Goal: Answer question/provide support

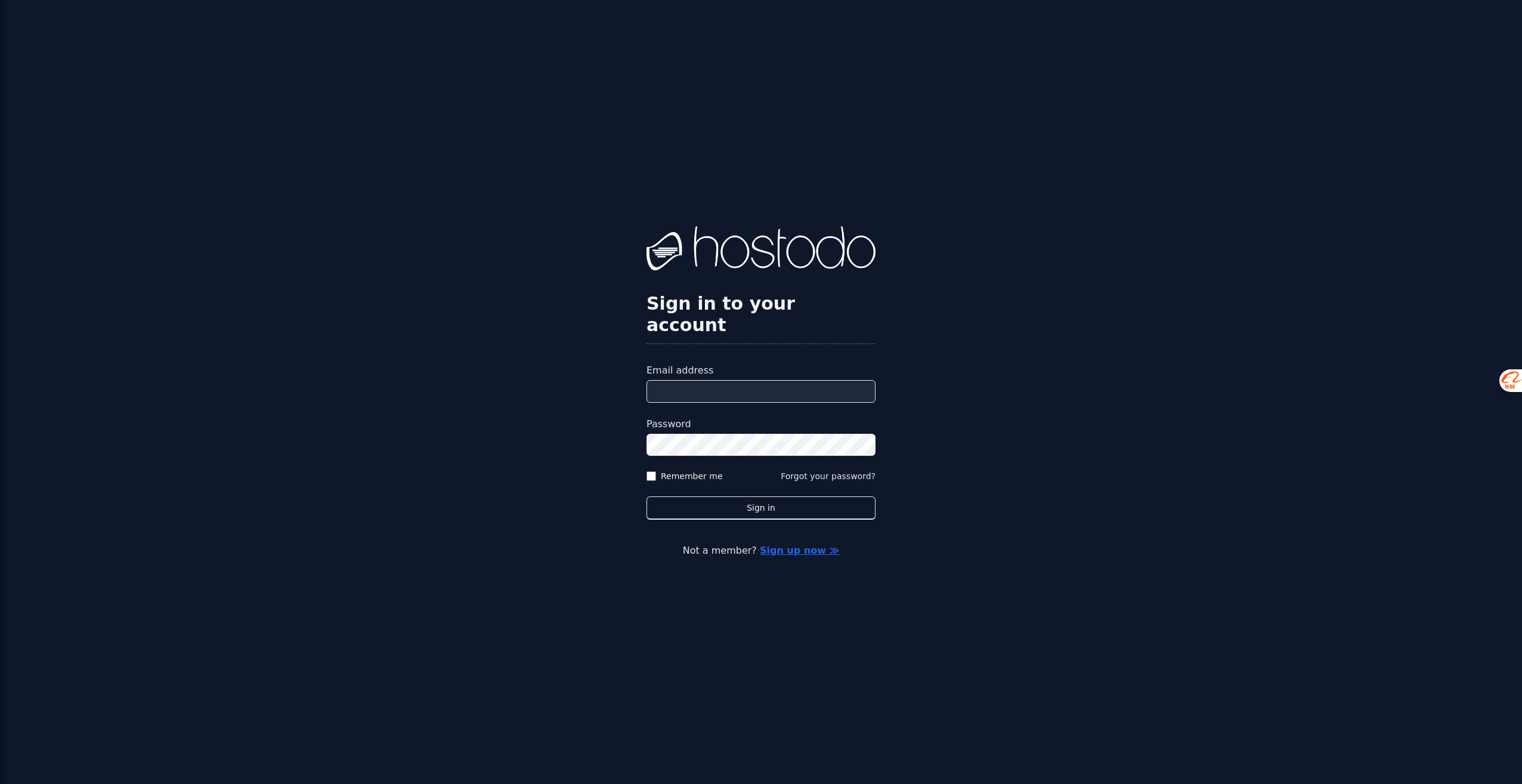
type input "**********"
click at [674, 469] on label "Remember me" at bounding box center [692, 475] width 62 height 12
click at [747, 496] on button "Sign in" at bounding box center [761, 508] width 229 height 24
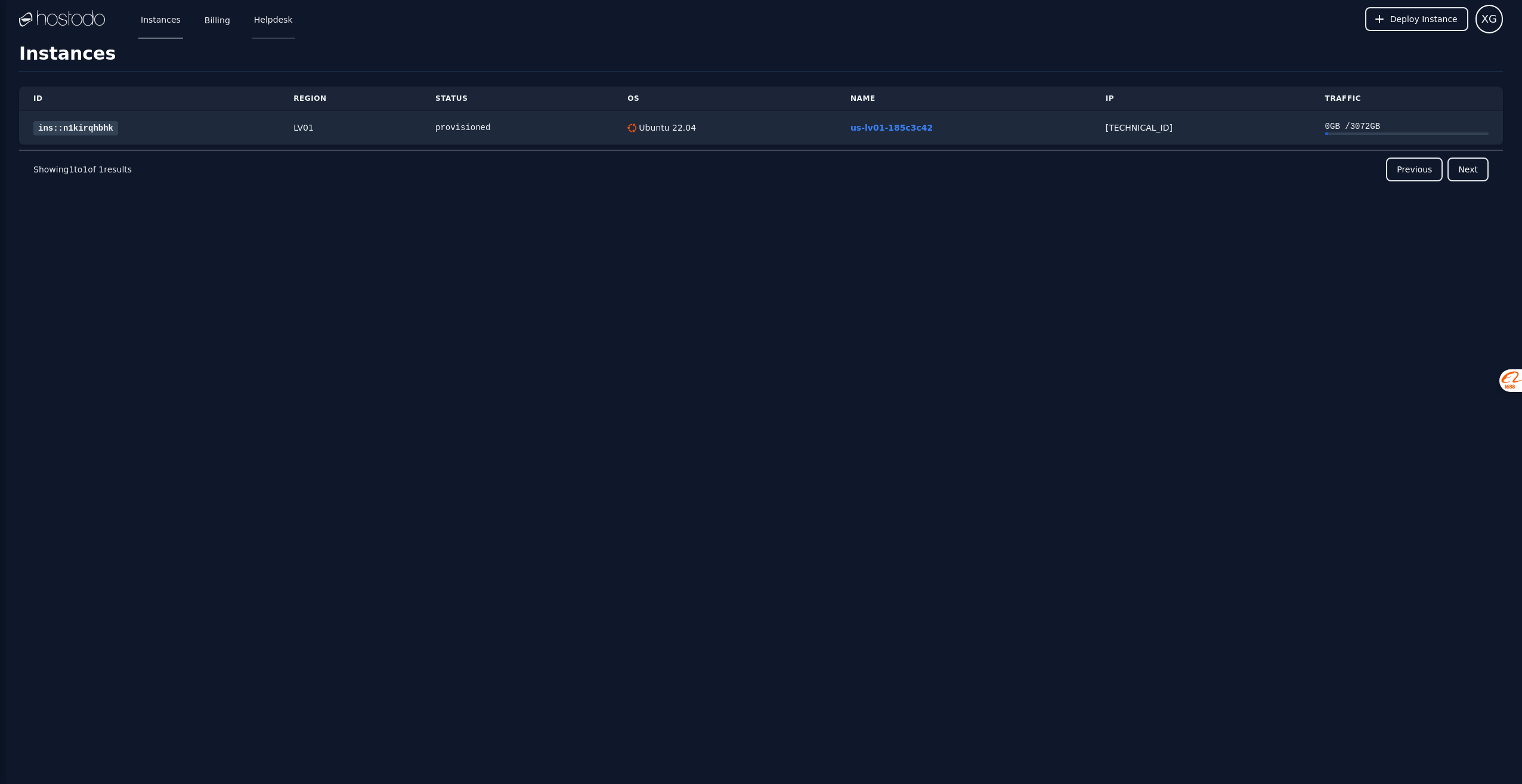
click at [280, 18] on link "Helpdesk" at bounding box center [274, 18] width 44 height 39
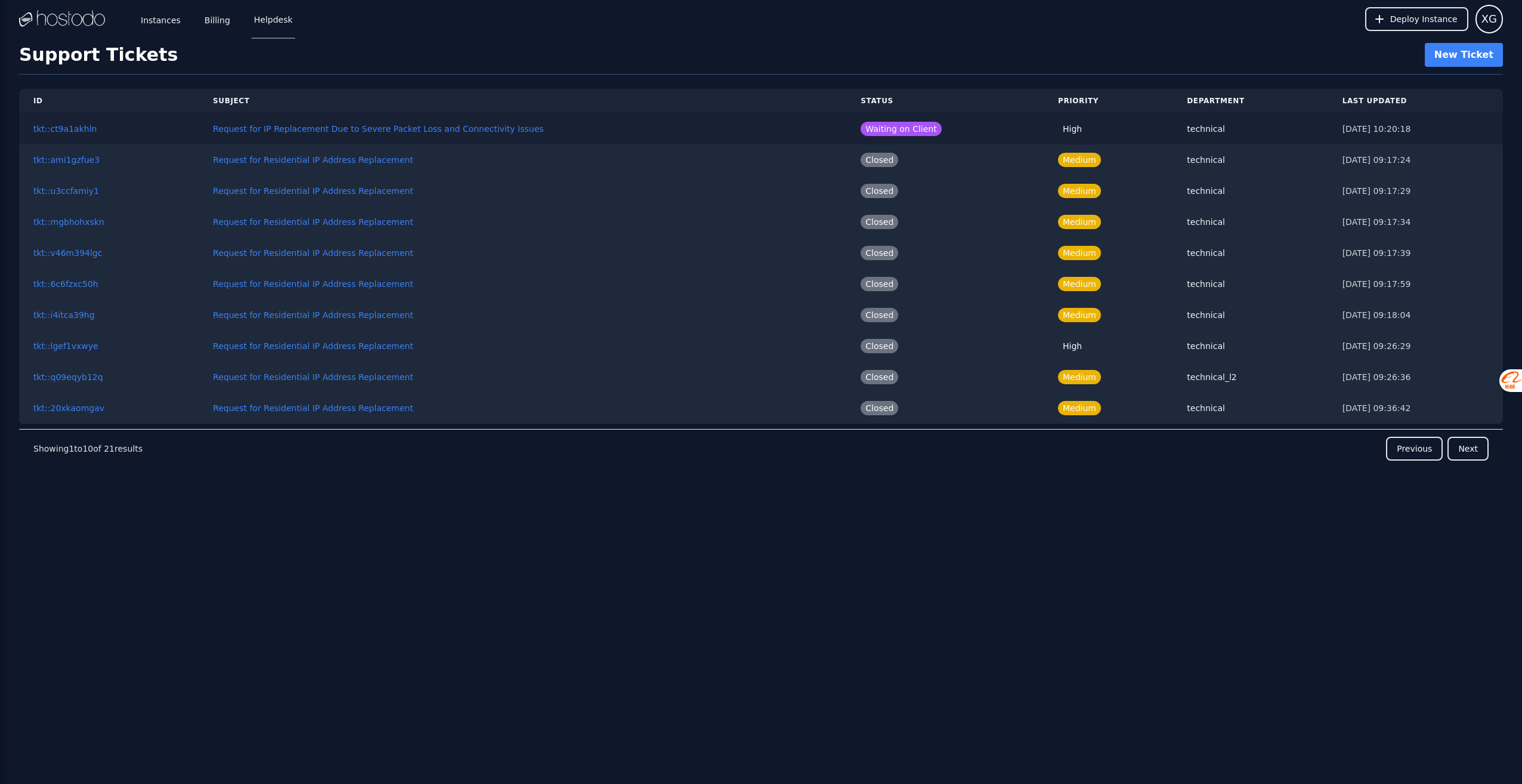
click at [895, 129] on span "Waiting on Client" at bounding box center [900, 129] width 81 height 15
click at [390, 129] on button "Request for IP Replacement Due to Severe Packet Loss and Connectivity Issues" at bounding box center [378, 129] width 330 height 12
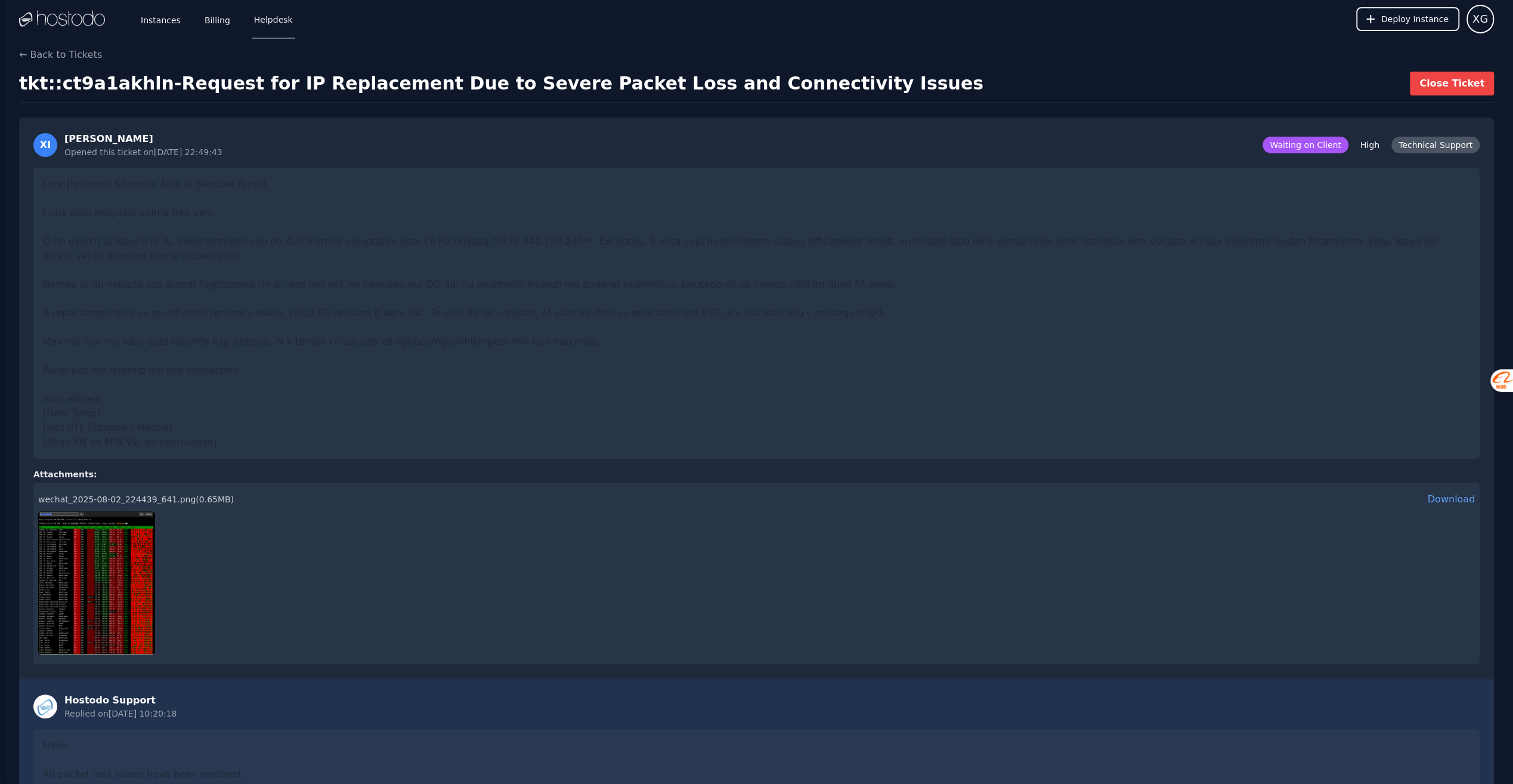
drag, startPoint x: 282, startPoint y: 673, endPoint x: -3, endPoint y: 597, distance: 295.0
click at [0, 597] on html "Instances Billing Helpdesk Deploy Instance XG Instances SSH Keys Billing Helpde…" at bounding box center [756, 528] width 1513 height 1056
click at [177, 582] on span "翻译" at bounding box center [179, 580] width 15 height 7
click at [552, 537] on div at bounding box center [756, 583] width 1437 height 143
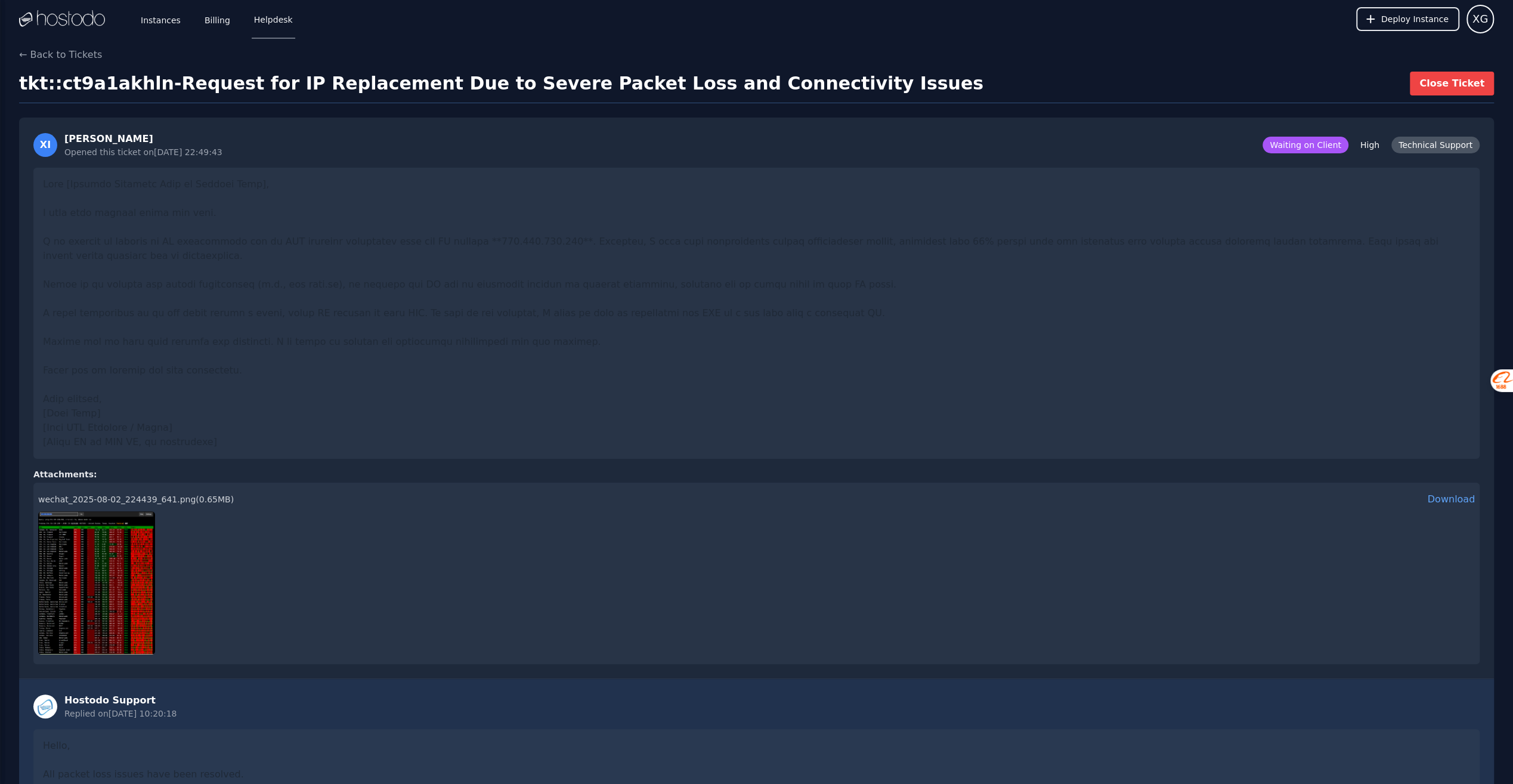
scroll to position [238, 0]
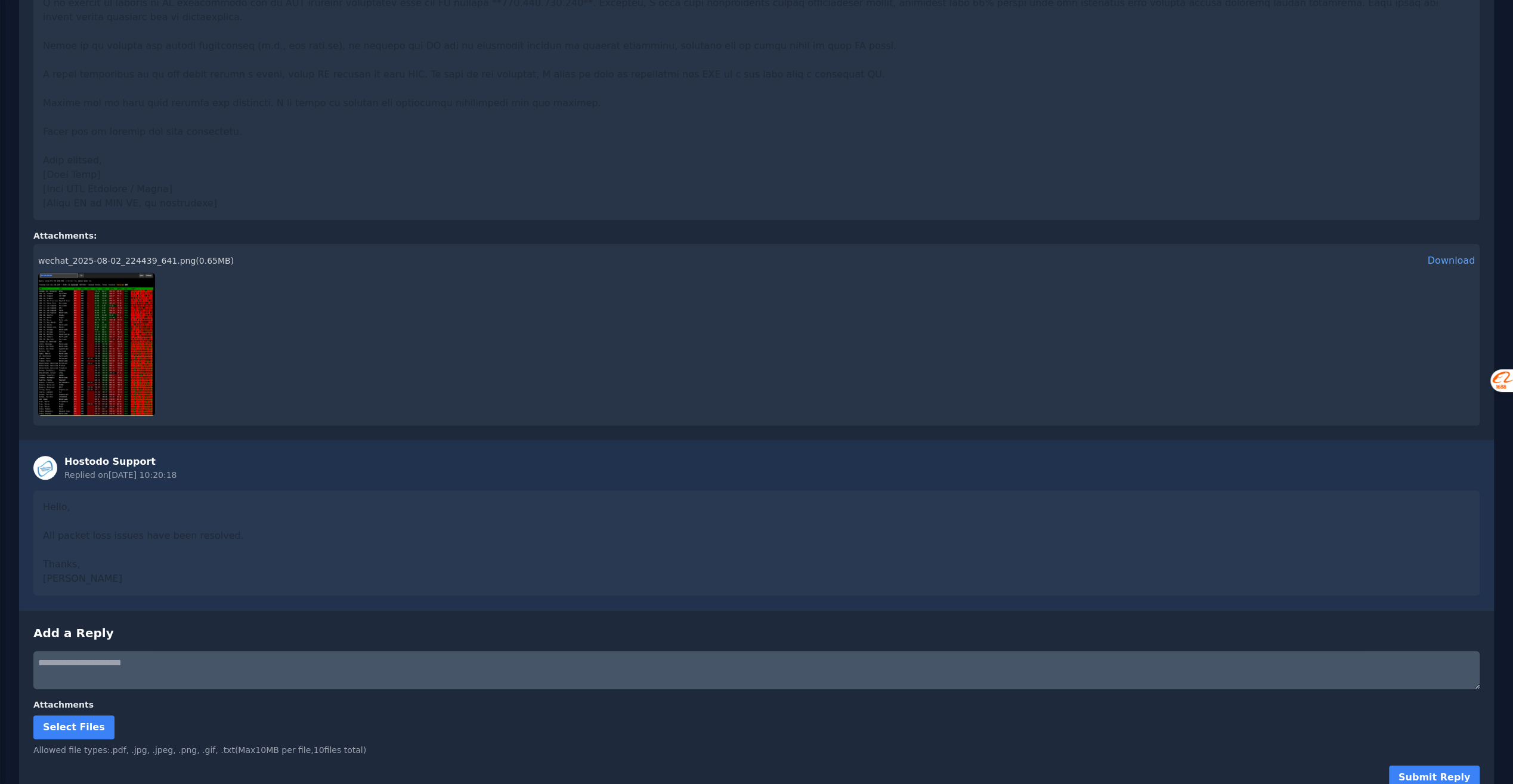
click at [201, 565] on div "Hello, All packet loss issues have been resolved. Thanks, Hassan" at bounding box center [756, 543] width 1446 height 105
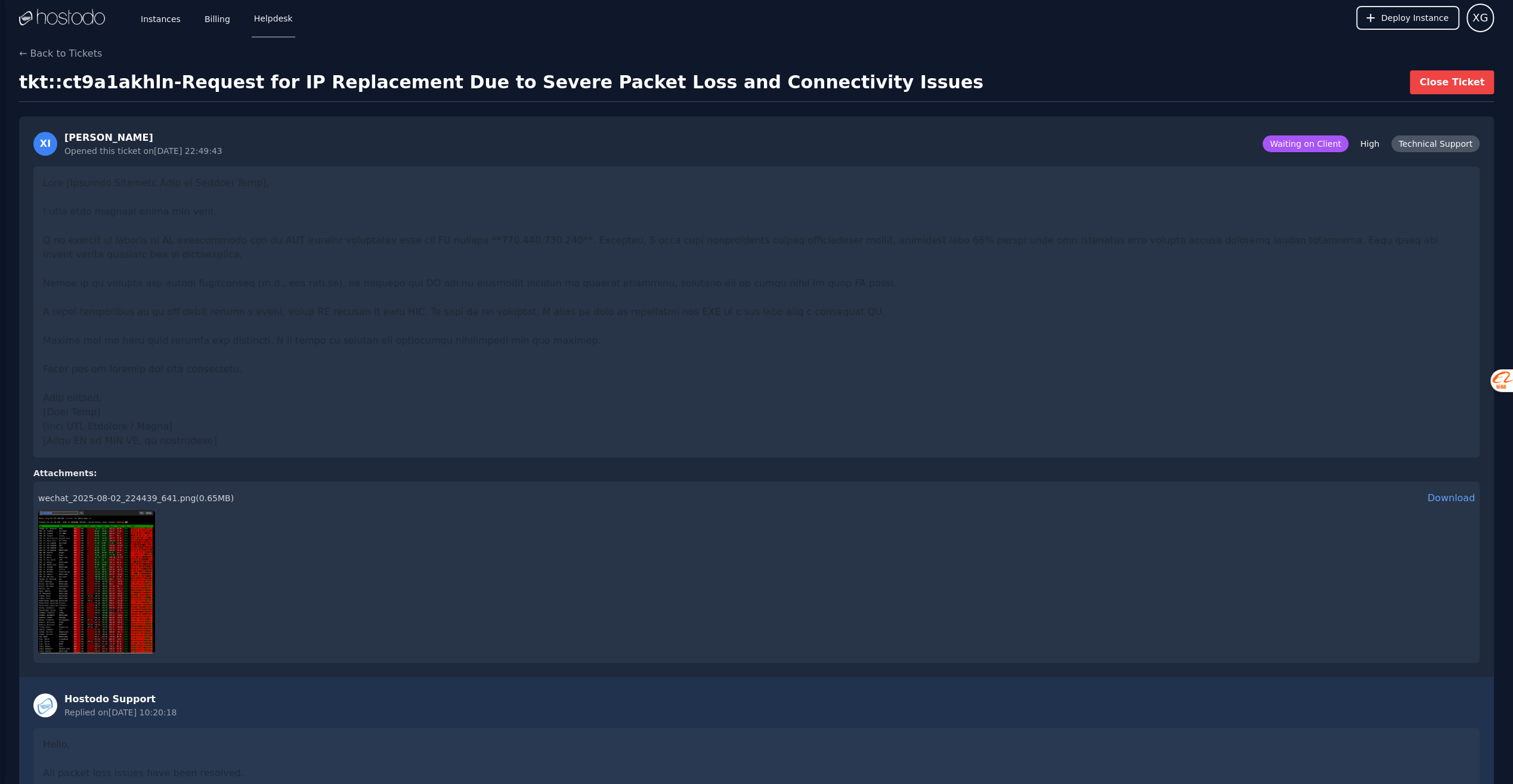
scroll to position [0, 0]
click at [165, 16] on link "Instances" at bounding box center [160, 18] width 44 height 39
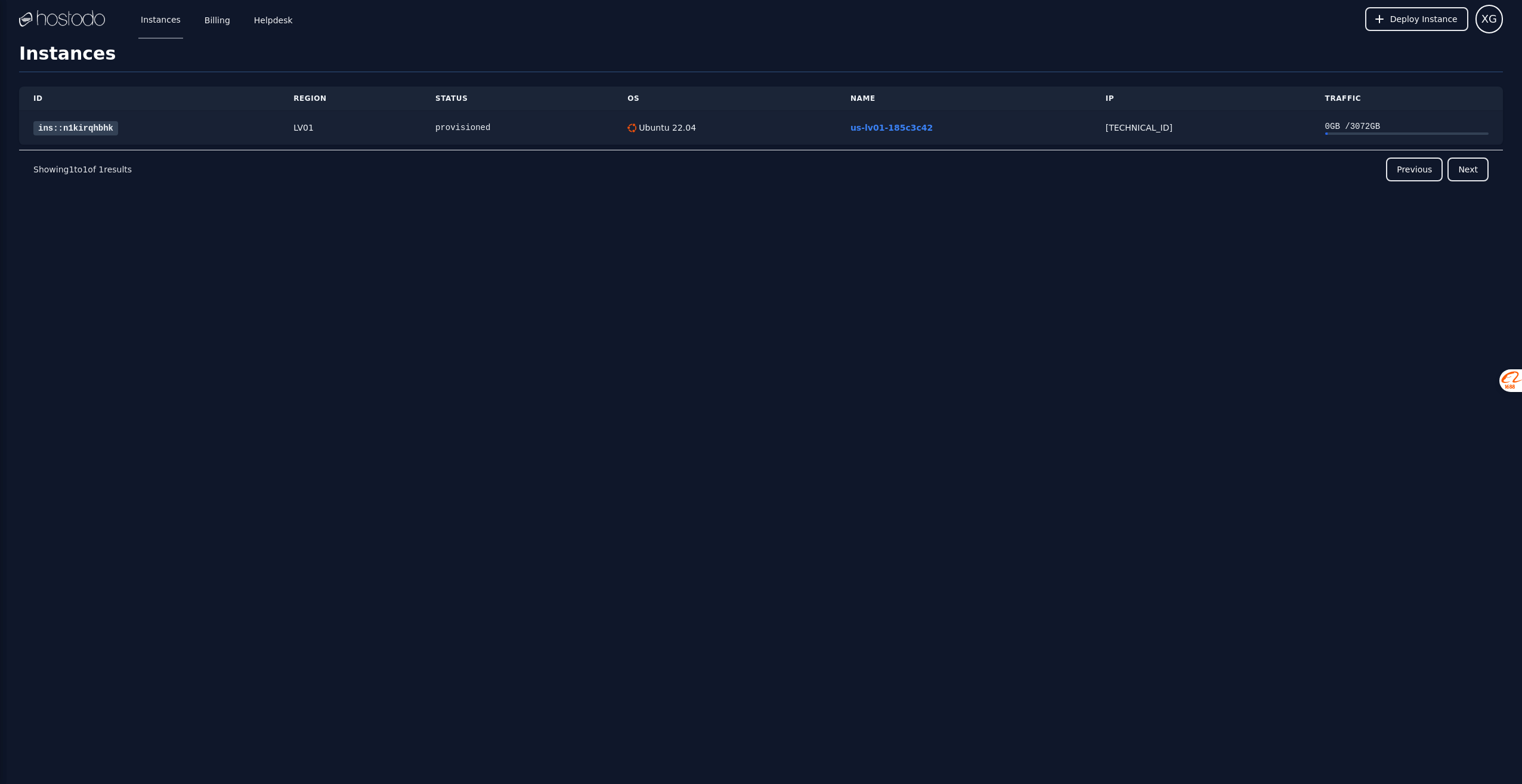
click at [95, 126] on link "ins::n1kirqhbhk" at bounding box center [75, 129] width 84 height 15
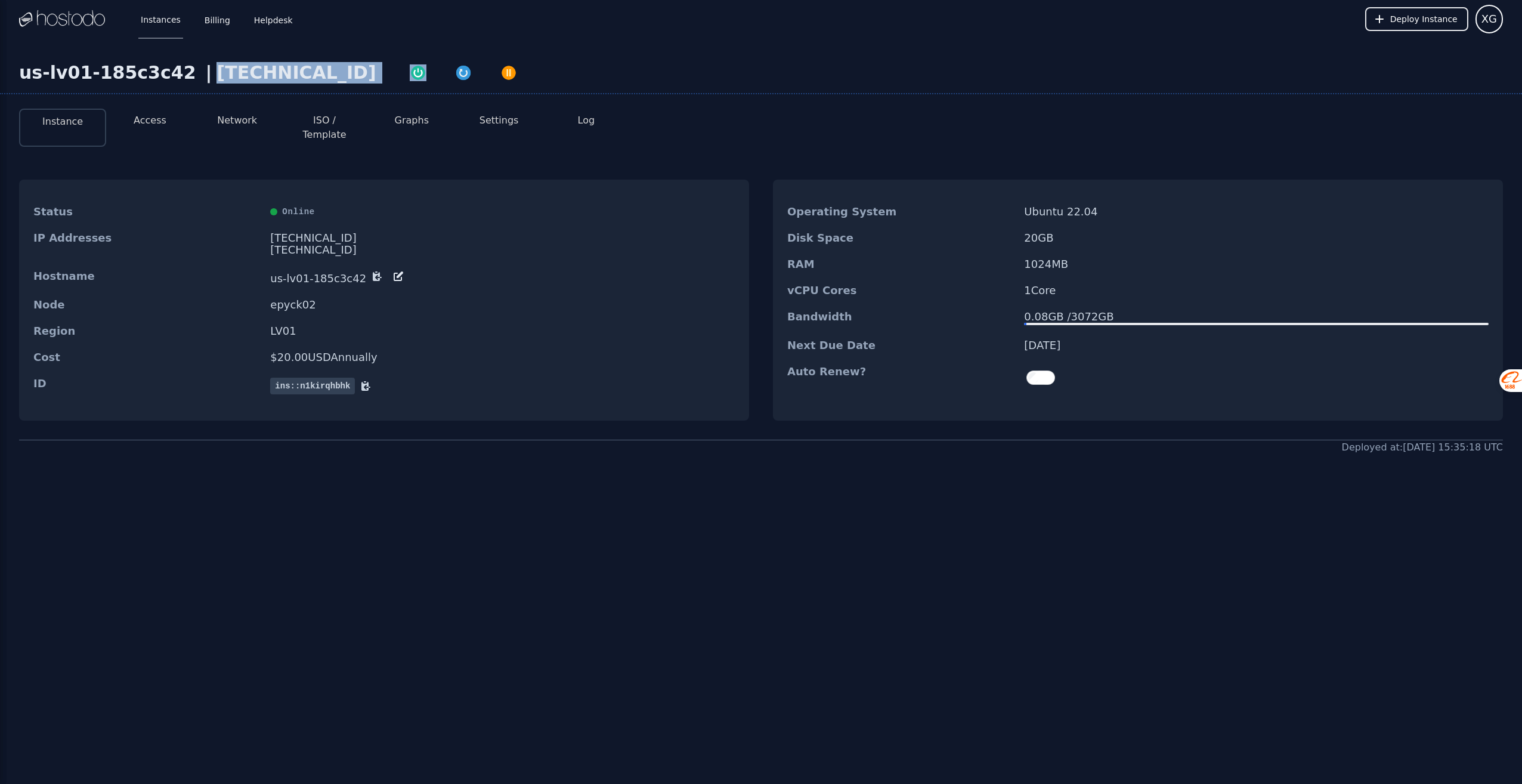
drag, startPoint x: 353, startPoint y: 75, endPoint x: 199, endPoint y: 74, distance: 154.0
click at [199, 74] on div "us-lv01-185c3c42 | [TECHNICAL_ID]" at bounding box center [761, 78] width 1522 height 33
copy div "[TECHNICAL_ID]"
